Goal: Task Accomplishment & Management: Use online tool/utility

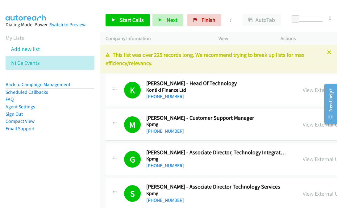
scroll to position [7644, 15]
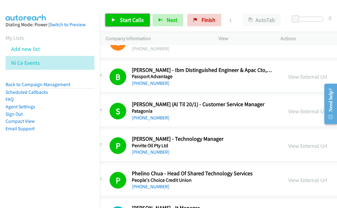
click at [133, 21] on span "Start Calls" at bounding box center [132, 19] width 24 height 7
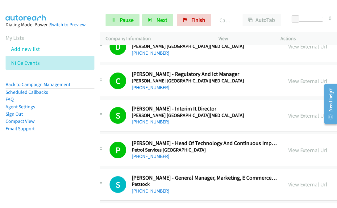
scroll to position [7860, 15]
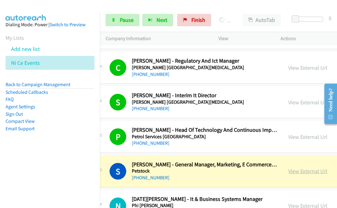
click at [294, 168] on link "View External Url" at bounding box center [307, 171] width 39 height 7
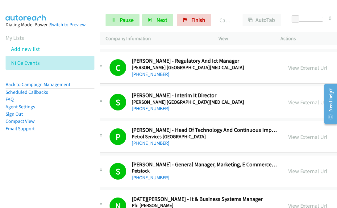
click at [87, 132] on aside "Dialing Mode: Power | Switch to Preview My Lists Add new list Ni Ce Events Back…" at bounding box center [50, 87] width 100 height 148
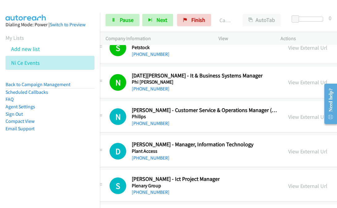
scroll to position [8015, 15]
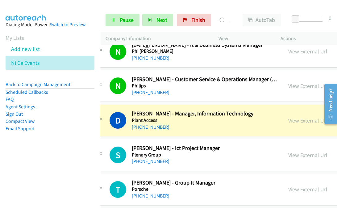
click at [42, 201] on nav "Dialing Mode: Power | Switch to Preview My Lists Add new list Ni Ce Events Back…" at bounding box center [50, 117] width 100 height 208
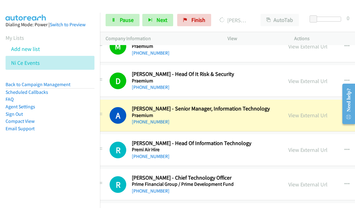
scroll to position [8263, 15]
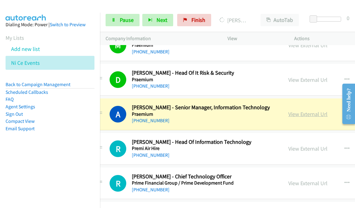
click at [289, 111] on link "View External Url" at bounding box center [307, 114] width 39 height 7
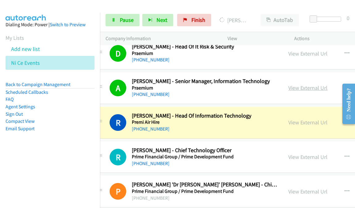
scroll to position [8289, 15]
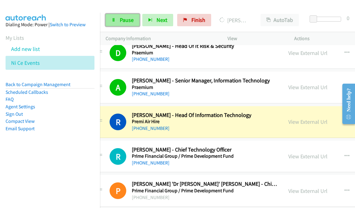
click at [117, 23] on link "Pause" at bounding box center [123, 20] width 34 height 12
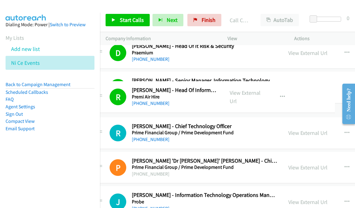
drag, startPoint x: 131, startPoint y: 96, endPoint x: 154, endPoint y: 99, distance: 23.6
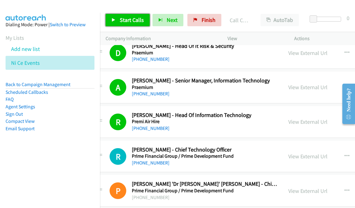
click at [130, 23] on span "Start Calls" at bounding box center [132, 19] width 24 height 7
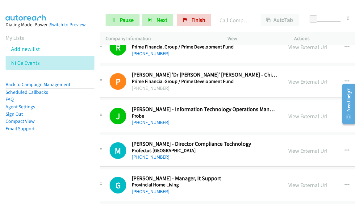
scroll to position [8413, 15]
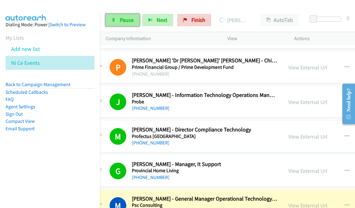
click at [124, 20] on span "Pause" at bounding box center [127, 19] width 14 height 7
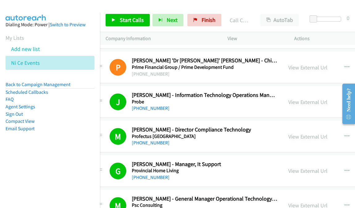
scroll to position [8444, 15]
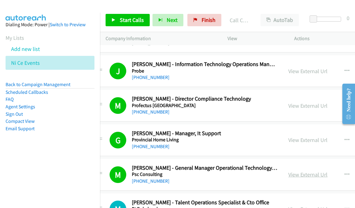
click at [288, 171] on link "View External Url" at bounding box center [307, 174] width 39 height 7
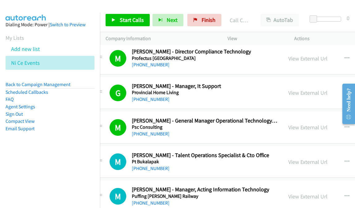
scroll to position [8506, 15]
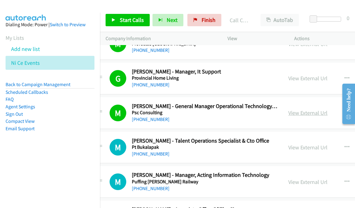
click at [288, 109] on link "View External Url" at bounding box center [307, 112] width 39 height 7
drag, startPoint x: 343, startPoint y: 0, endPoint x: 61, endPoint y: 164, distance: 326.4
click at [61, 164] on nav "Dialing Mode: Power | Switch to Preview My Lists Add new list Ni Ce Events Back…" at bounding box center [50, 117] width 100 height 208
click at [3, 36] on aside "Dialing Mode: Power | Switch to Preview My Lists Add new list Ni Ce Events Back…" at bounding box center [50, 87] width 100 height 148
click at [22, 121] on link "Compact View" at bounding box center [20, 121] width 29 height 6
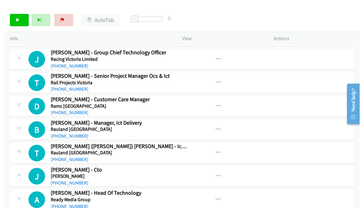
scroll to position [5801, 0]
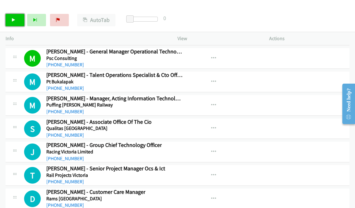
click at [16, 22] on link "Start Calls" at bounding box center [15, 20] width 19 height 12
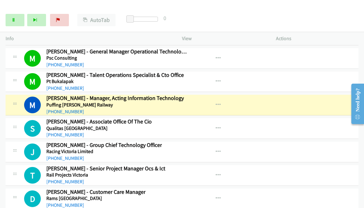
click at [210, 38] on p "View" at bounding box center [223, 38] width 83 height 7
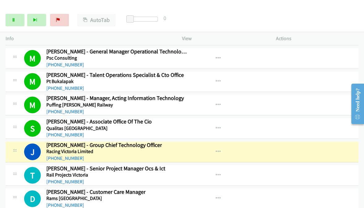
click at [95, 5] on div at bounding box center [179, 12] width 358 height 24
click at [16, 17] on link "Pause" at bounding box center [15, 20] width 19 height 12
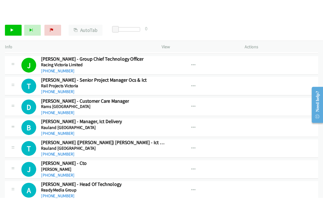
scroll to position [5862, 0]
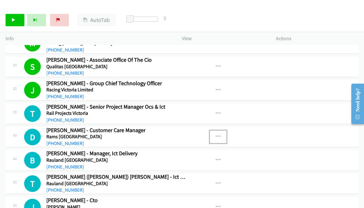
drag, startPoint x: 212, startPoint y: 108, endPoint x: 212, endPoint y: 111, distance: 3.1
click at [212, 131] on button "button" at bounding box center [218, 137] width 17 height 12
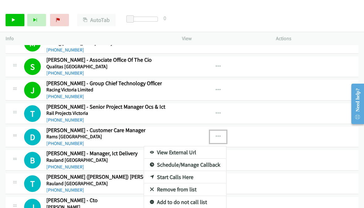
click at [180, 171] on link "Start Calls Here" at bounding box center [185, 177] width 82 height 12
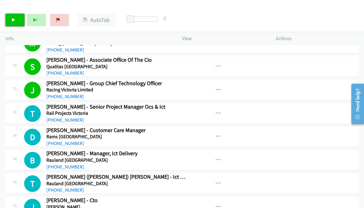
click at [15, 18] on icon at bounding box center [13, 20] width 4 height 4
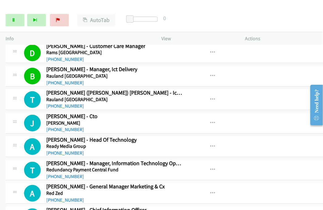
scroll to position [5955, 0]
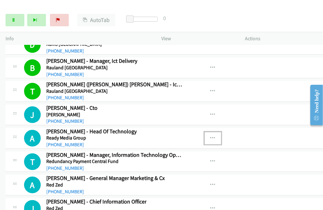
click at [211, 136] on icon "button" at bounding box center [213, 138] width 5 height 5
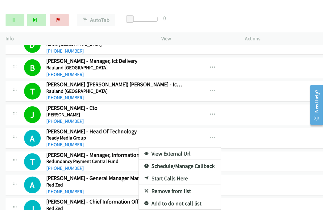
click at [185, 147] on link "View External Url" at bounding box center [180, 153] width 82 height 12
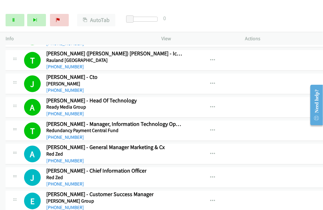
scroll to position [6017, 0]
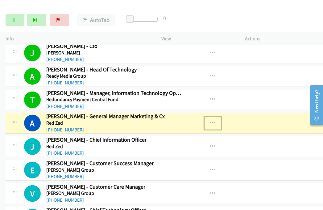
click at [211, 120] on icon "button" at bounding box center [213, 122] width 5 height 5
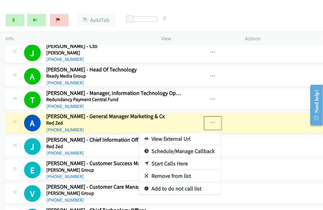
click at [149, 132] on link "View External Url" at bounding box center [180, 138] width 82 height 12
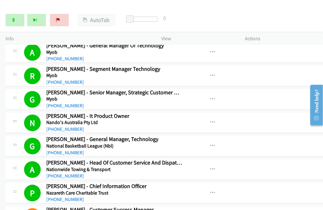
scroll to position [3606, 0]
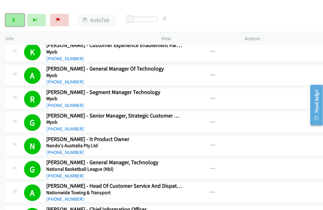
click at [14, 19] on icon at bounding box center [13, 20] width 4 height 4
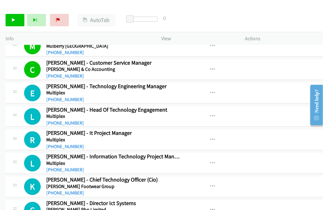
scroll to position [3267, 0]
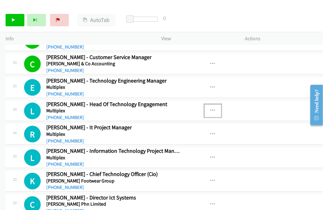
click at [211, 108] on icon "button" at bounding box center [213, 110] width 5 height 5
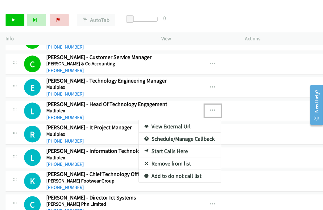
click at [163, 145] on link "Start Calls Here" at bounding box center [180, 151] width 82 height 12
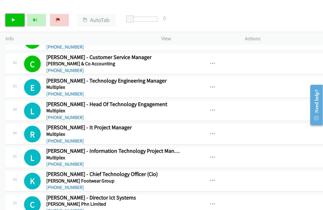
click at [16, 22] on link "Start Calls" at bounding box center [15, 20] width 19 height 12
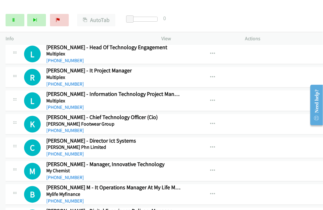
scroll to position [3328, 0]
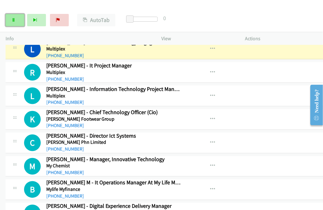
click at [12, 15] on link "Pause" at bounding box center [15, 20] width 19 height 12
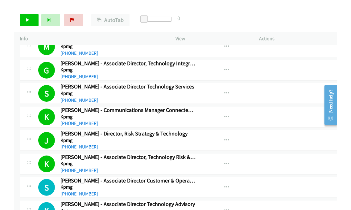
scroll to position [124, 0]
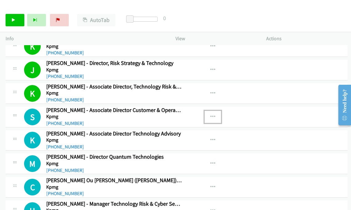
click at [211, 114] on icon "button" at bounding box center [213, 116] width 5 height 5
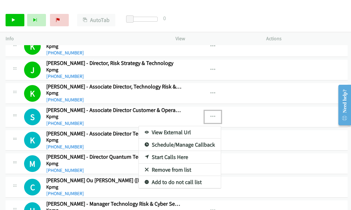
click at [162, 153] on link "Start Calls Here" at bounding box center [180, 157] width 82 height 12
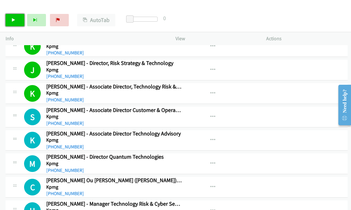
click at [12, 18] on icon at bounding box center [13, 20] width 4 height 4
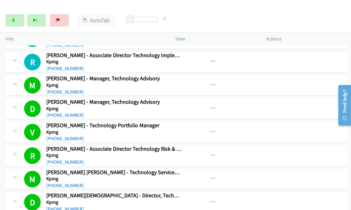
scroll to position [340, 0]
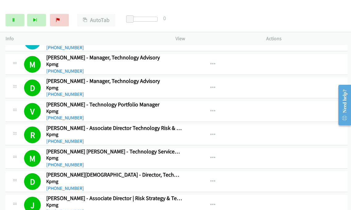
click at [5, 19] on div "Start Calls Pause Next Finish Dialing [PERSON_NAME] Ou [PERSON_NAME] ([PERSON_N…" at bounding box center [175, 20] width 351 height 24
click at [10, 19] on link "Pause" at bounding box center [15, 20] width 19 height 12
click at [211, 132] on icon "button" at bounding box center [213, 134] width 5 height 5
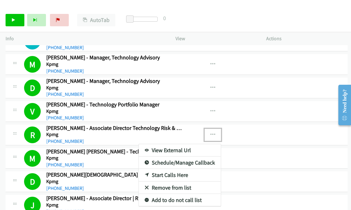
click at [171, 147] on link "View External Url" at bounding box center [180, 150] width 82 height 12
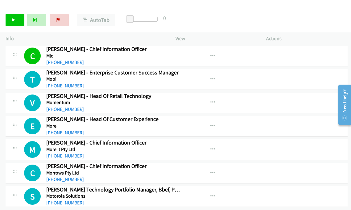
scroll to position [3026, 0]
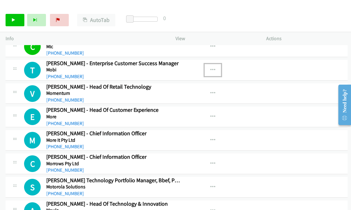
click at [211, 68] on icon "button" at bounding box center [213, 70] width 5 height 5
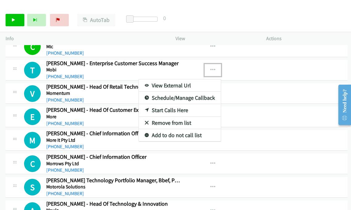
click at [158, 104] on link "Start Calls Here" at bounding box center [180, 110] width 82 height 12
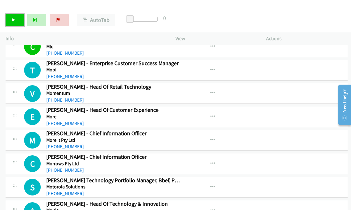
click at [14, 24] on link "Start Calls" at bounding box center [15, 20] width 19 height 12
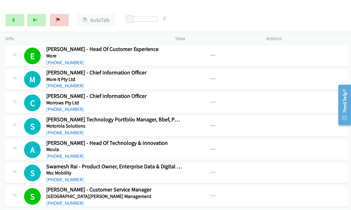
scroll to position [3088, 0]
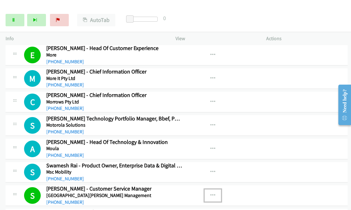
click at [213, 189] on button "button" at bounding box center [213, 195] width 17 height 12
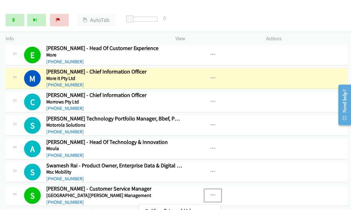
click at [208, 181] on div at bounding box center [175, 105] width 351 height 210
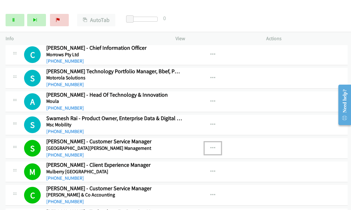
scroll to position [3150, 0]
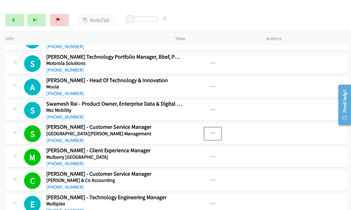
click at [212, 131] on icon "button" at bounding box center [213, 133] width 5 height 5
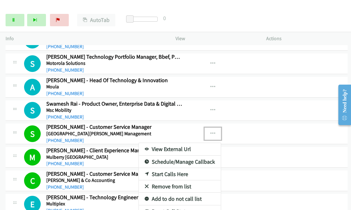
click at [163, 168] on link "Start Calls Here" at bounding box center [180, 174] width 82 height 12
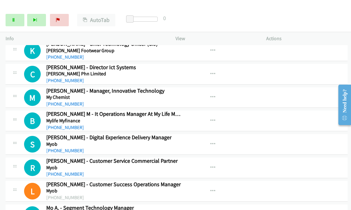
scroll to position [3428, 0]
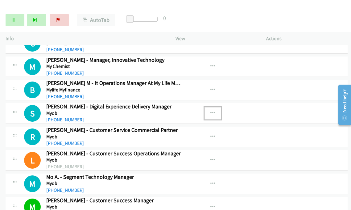
click at [211, 111] on icon "button" at bounding box center [213, 113] width 5 height 5
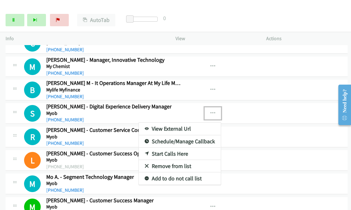
click at [166, 148] on link "Start Calls Here" at bounding box center [180, 154] width 82 height 12
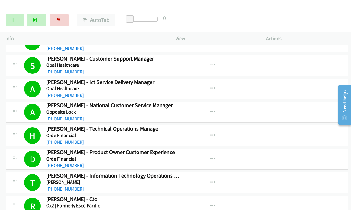
scroll to position [4941, 0]
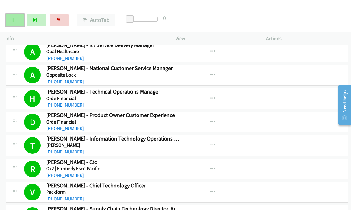
click at [15, 21] on icon at bounding box center [13, 20] width 4 height 4
